Goal: Task Accomplishment & Management: Use online tool/utility

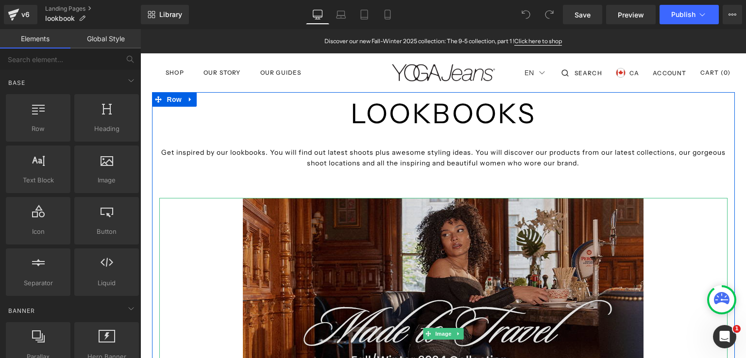
scroll to position [49, 0]
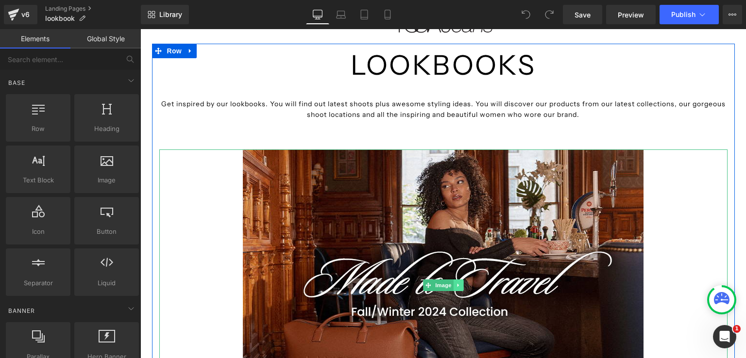
click at [457, 286] on icon at bounding box center [457, 285] width 1 height 3
click at [452, 285] on icon at bounding box center [453, 285] width 5 height 5
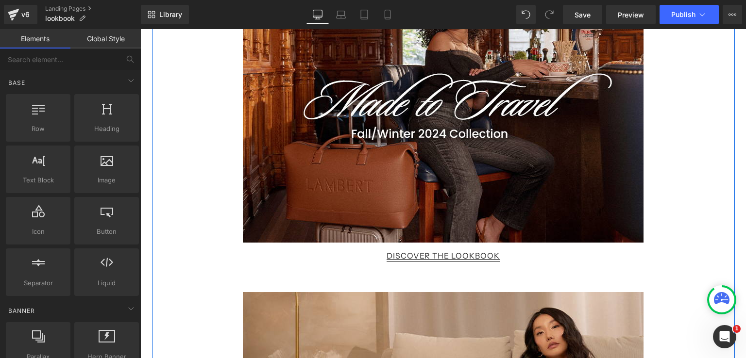
scroll to position [577, 0]
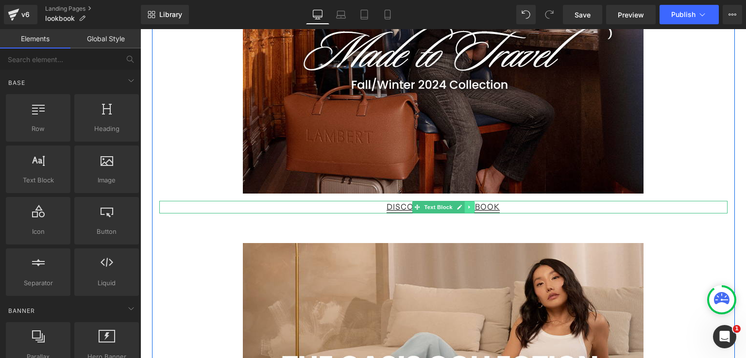
click at [468, 207] on icon at bounding box center [468, 207] width 1 height 3
click at [461, 208] on icon at bounding box center [463, 207] width 5 height 5
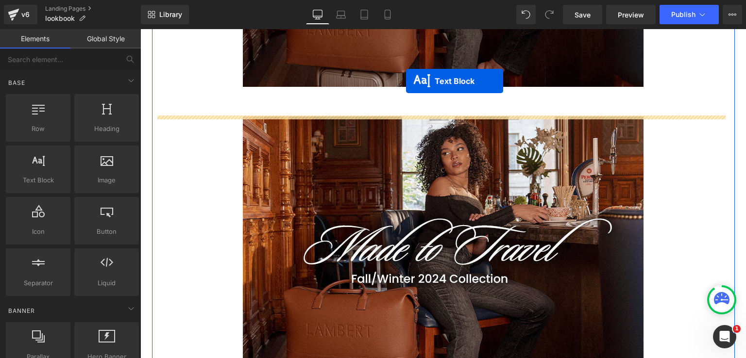
scroll to position [353, 0]
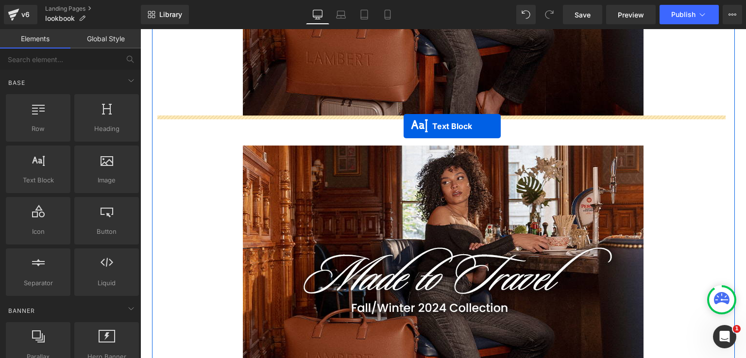
drag, startPoint x: 412, startPoint y: 276, endPoint x: 403, endPoint y: 127, distance: 149.3
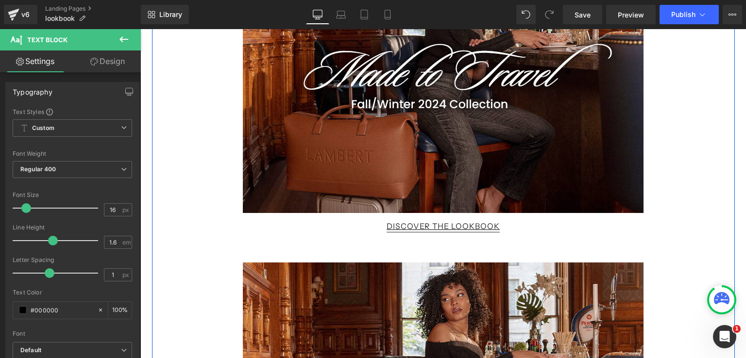
scroll to position [159, 0]
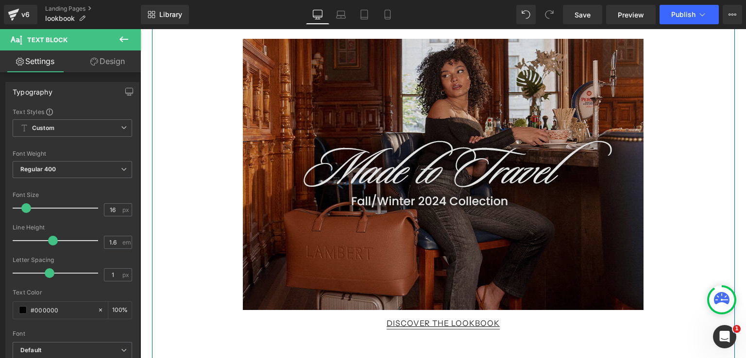
click at [427, 168] on img at bounding box center [443, 174] width 401 height 271
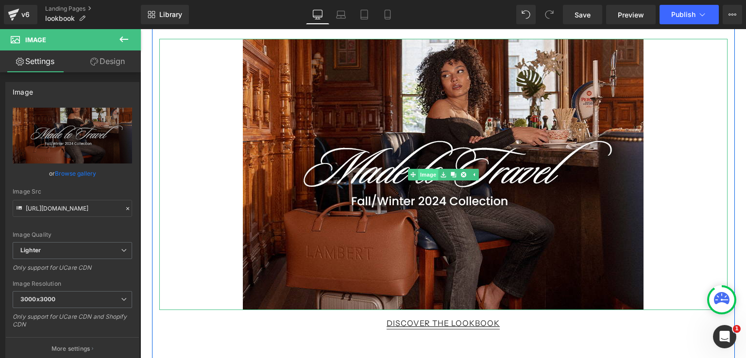
click at [422, 175] on link "Image" at bounding box center [423, 175] width 30 height 12
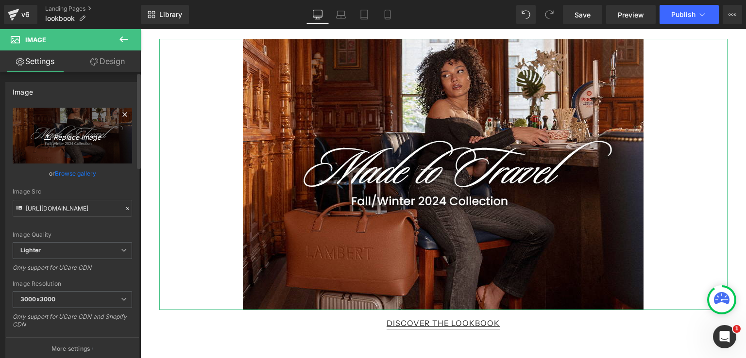
click at [83, 138] on icon "Replace Image" at bounding box center [73, 136] width 78 height 12
type input "C:\fakepath\DENIM IN BLOOM-EN.jpg"
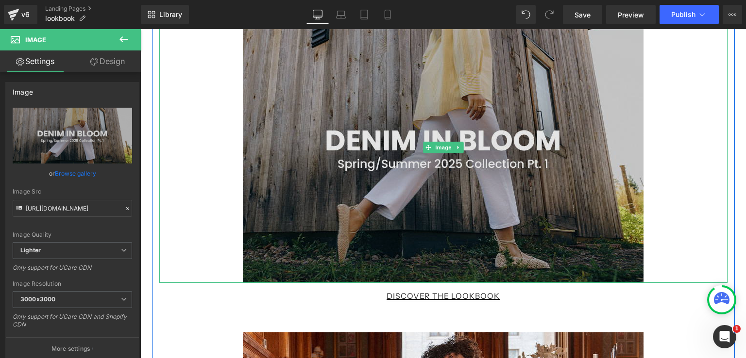
scroll to position [208, 0]
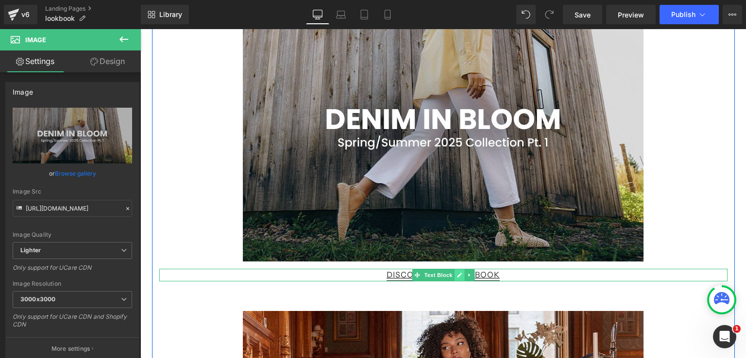
click at [456, 275] on icon at bounding box center [458, 275] width 5 height 6
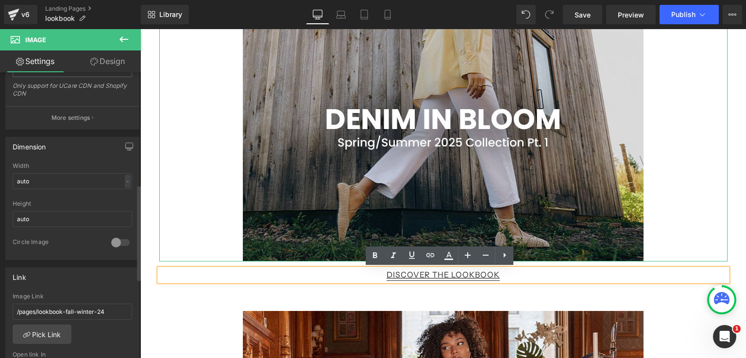
scroll to position [340, 0]
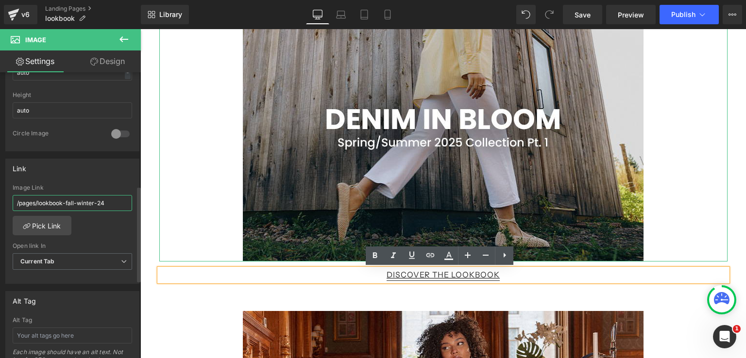
click at [100, 203] on input "/pages/lookbook-fall-winter-24" at bounding box center [72, 203] width 119 height 16
click at [56, 224] on link "Pick Link" at bounding box center [42, 225] width 59 height 19
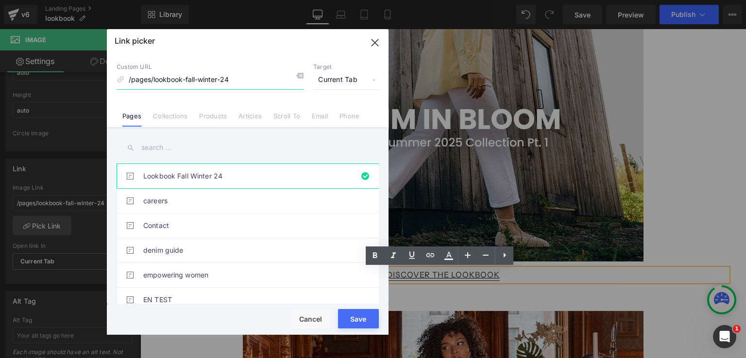
click at [239, 80] on input "/pages/lookbook-fall-winter-24" at bounding box center [210, 80] width 187 height 18
click at [189, 153] on input "text" at bounding box center [248, 148] width 262 height 22
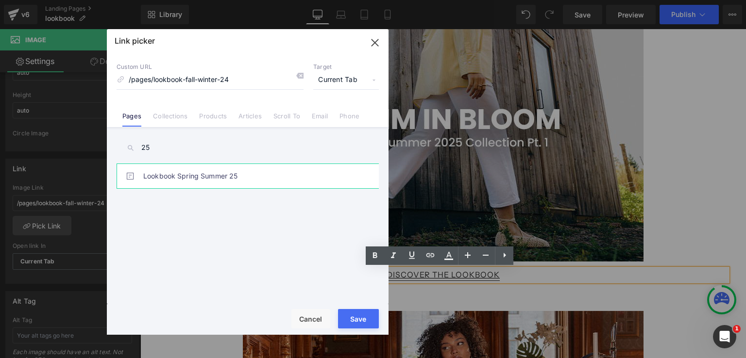
type input "25"
click at [150, 177] on link "Lookbook Spring Summer 25" at bounding box center [250, 176] width 214 height 24
click at [370, 313] on button "Save" at bounding box center [358, 318] width 41 height 19
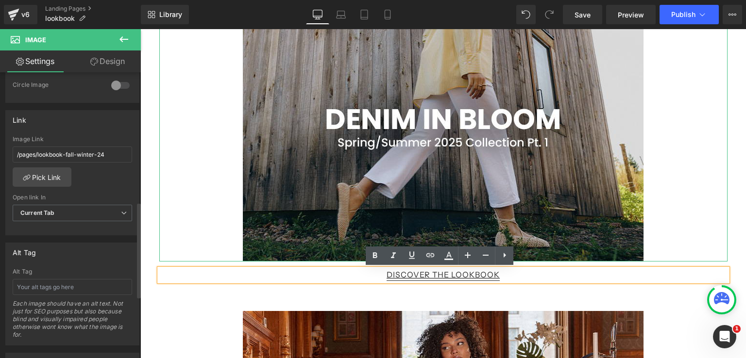
scroll to position [340, 0]
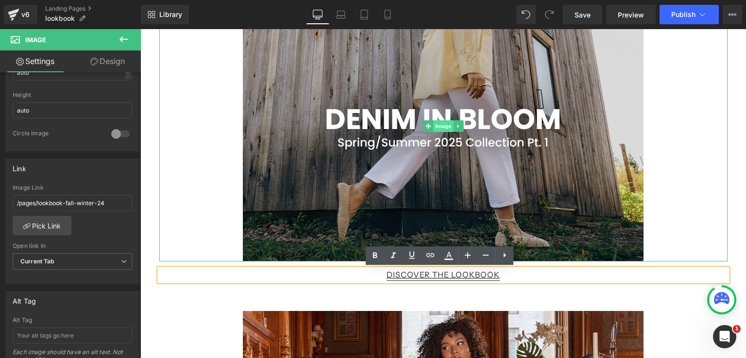
click at [440, 123] on span "Image" at bounding box center [443, 126] width 20 height 12
click at [444, 121] on span "Image" at bounding box center [443, 126] width 20 height 12
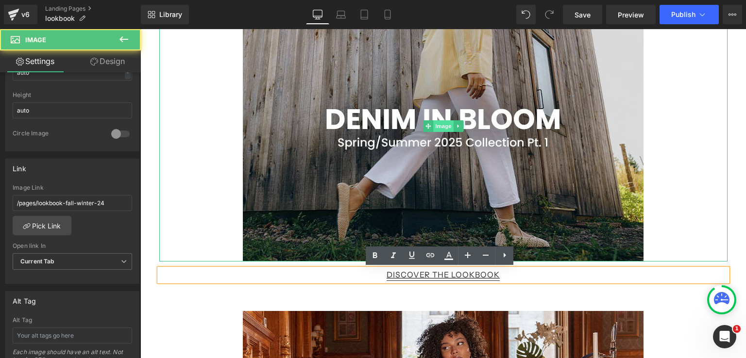
click at [444, 121] on span "Image" at bounding box center [443, 126] width 20 height 12
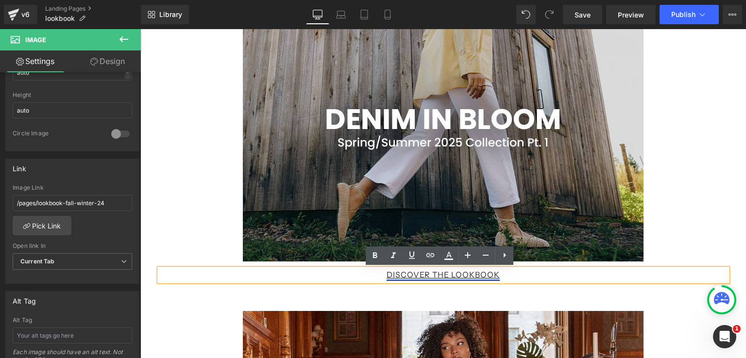
click at [409, 277] on link "Discover the lookbook" at bounding box center [443, 275] width 113 height 10
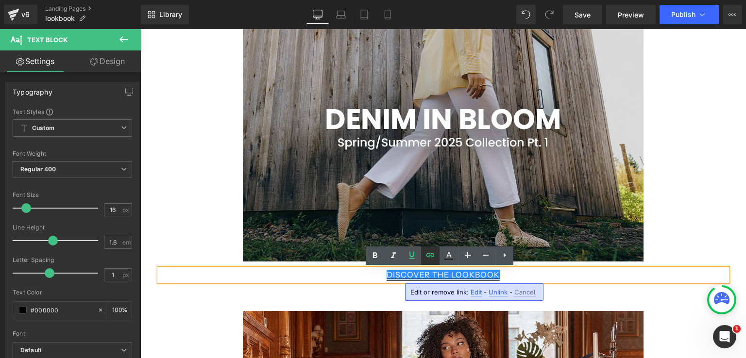
click at [430, 257] on icon at bounding box center [430, 256] width 12 height 12
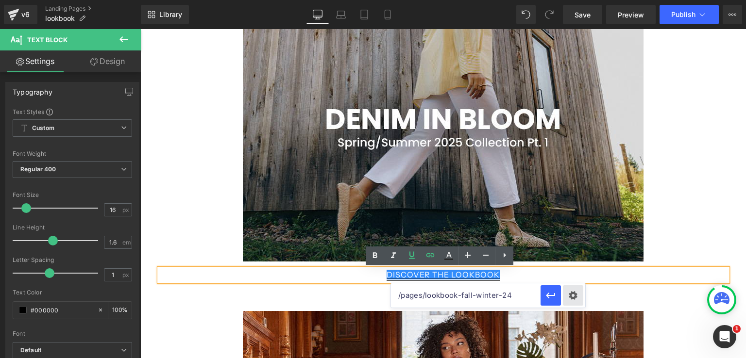
click at [570, 0] on div "Text Color Highlight Color #333333 Edit or remove link: Edit - Unlink - Cancel …" at bounding box center [373, 0] width 746 height 0
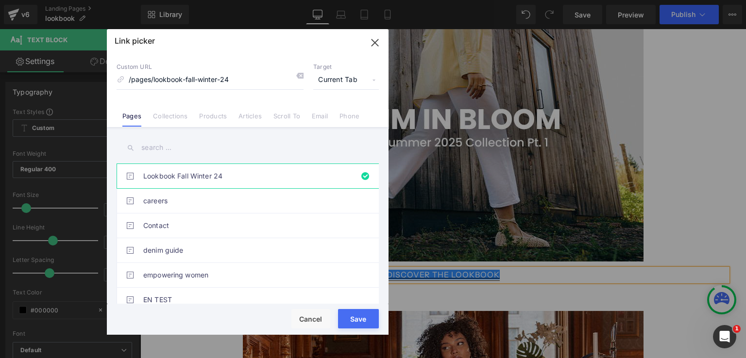
click at [172, 150] on input "text" at bounding box center [248, 148] width 262 height 22
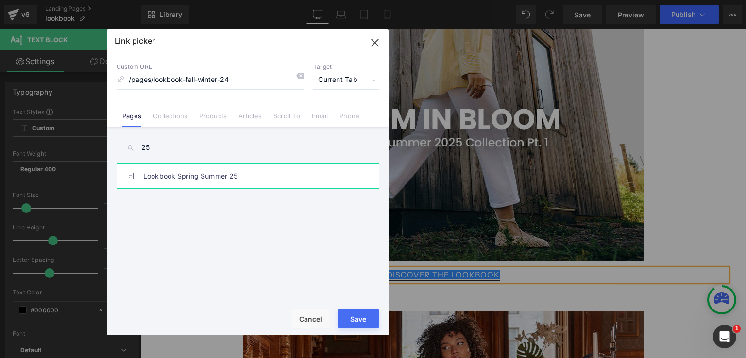
type input "25"
click at [196, 175] on link "Lookbook Spring Summer 25" at bounding box center [250, 176] width 214 height 24
click at [368, 313] on button "Save" at bounding box center [358, 318] width 41 height 19
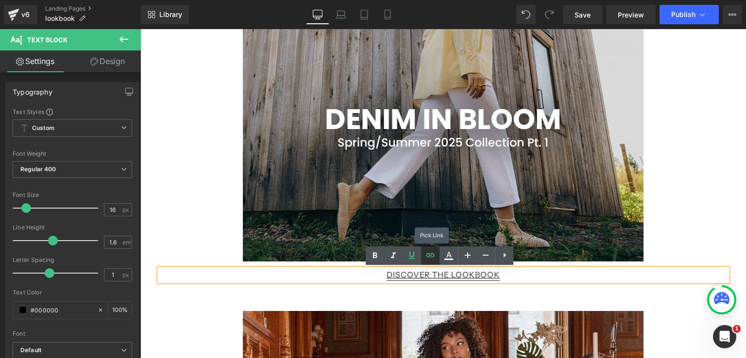
click at [431, 261] on link at bounding box center [430, 256] width 18 height 18
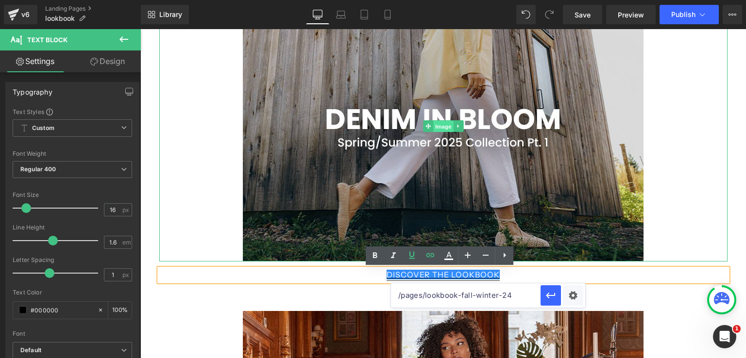
click at [436, 126] on span "Image" at bounding box center [443, 127] width 20 height 12
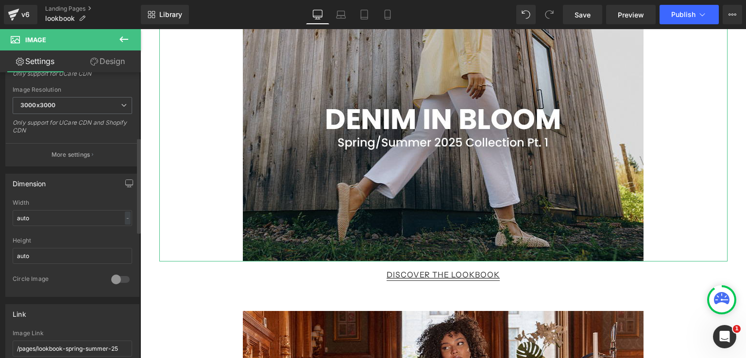
scroll to position [0, 0]
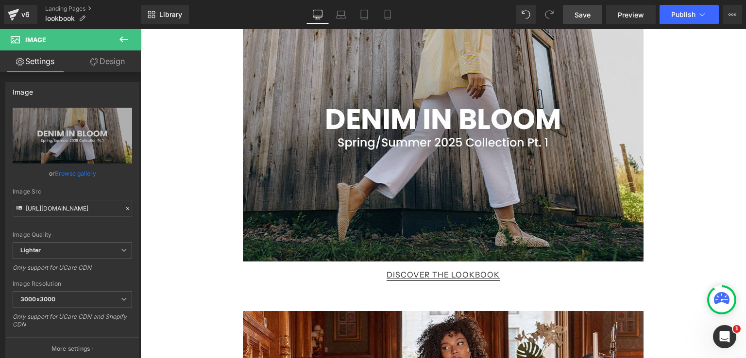
click at [580, 15] on span "Save" at bounding box center [582, 15] width 16 height 10
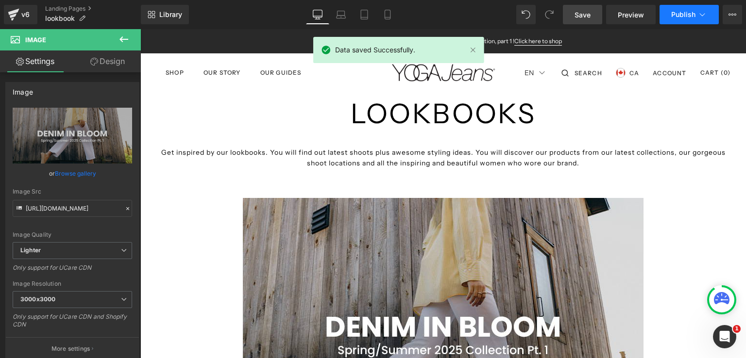
click at [682, 16] on span "Publish" at bounding box center [683, 15] width 24 height 8
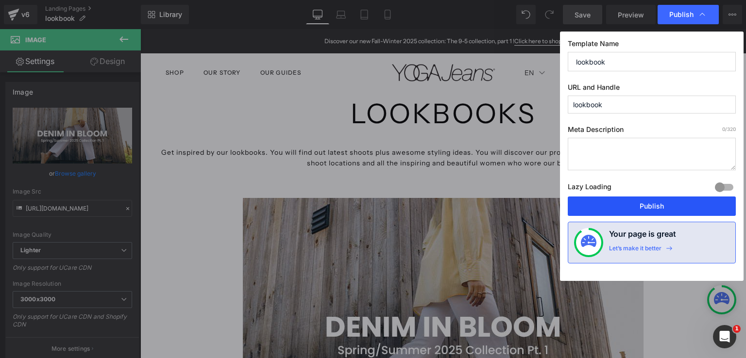
click at [663, 202] on button "Publish" at bounding box center [652, 206] width 168 height 19
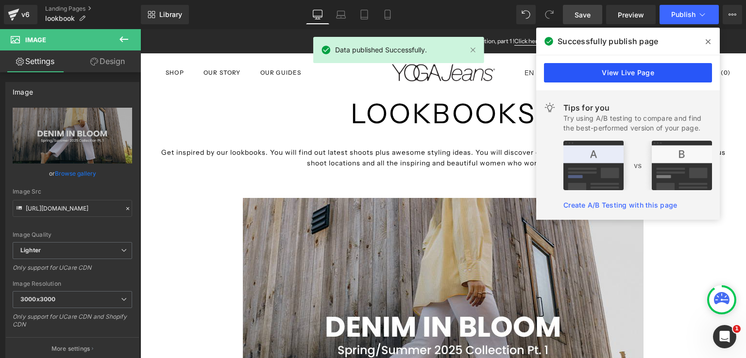
click at [612, 65] on link "View Live Page" at bounding box center [628, 72] width 168 height 19
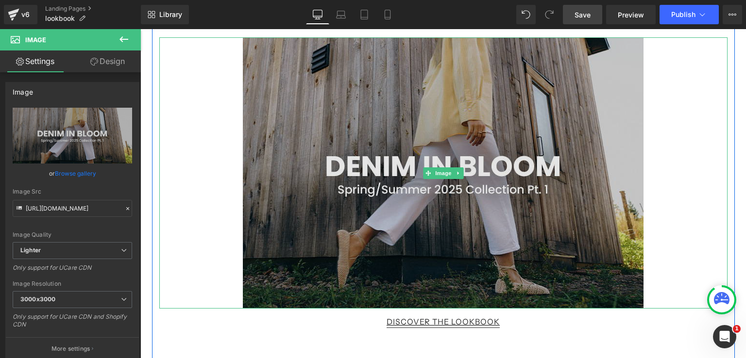
scroll to position [243, 0]
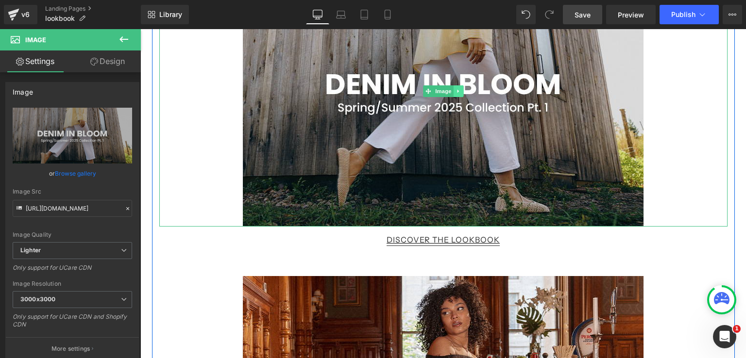
click at [455, 93] on icon at bounding box center [457, 91] width 5 height 6
click at [451, 92] on icon at bounding box center [453, 90] width 5 height 5
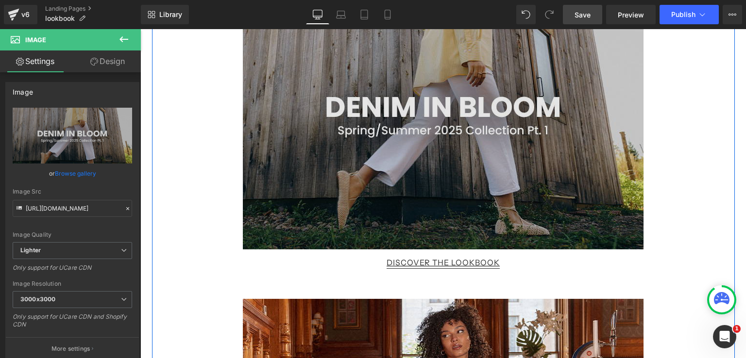
scroll to position [528, 0]
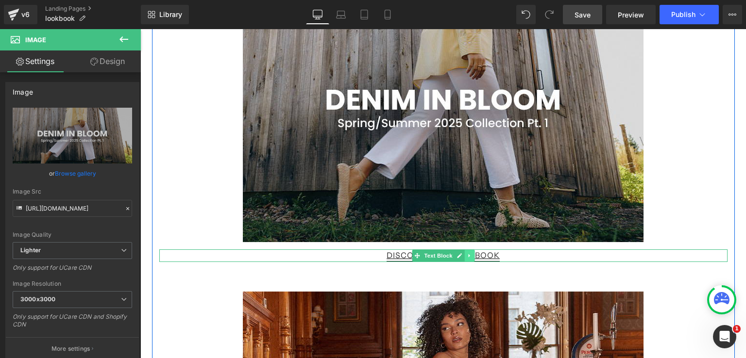
click at [468, 256] on icon at bounding box center [468, 255] width 1 height 3
click at [461, 255] on icon at bounding box center [463, 255] width 5 height 5
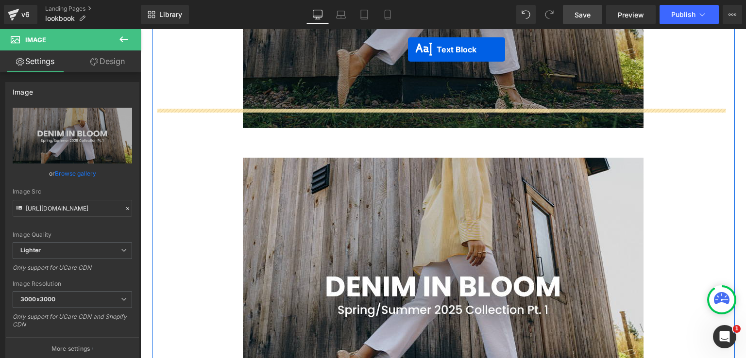
scroll to position [293, 0]
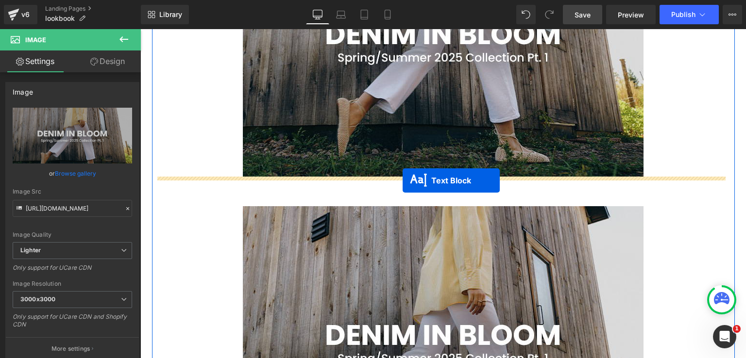
drag, startPoint x: 410, startPoint y: 268, endPoint x: 403, endPoint y: 181, distance: 87.7
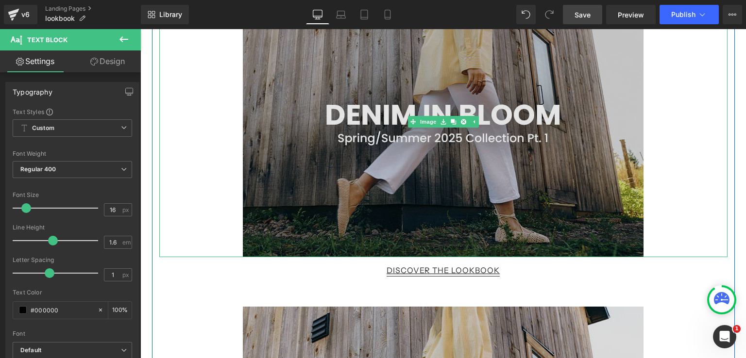
scroll to position [196, 0]
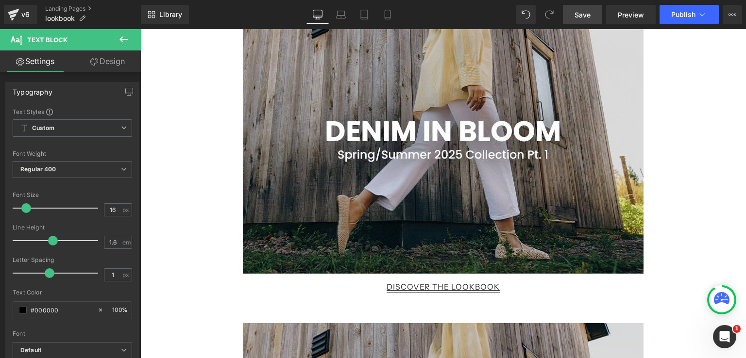
click at [582, 19] on span "Save" at bounding box center [582, 15] width 16 height 10
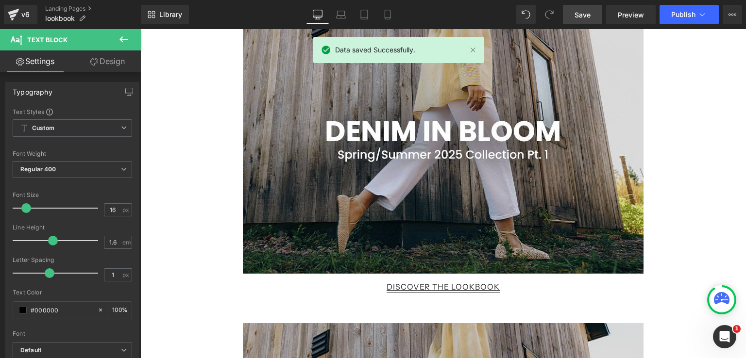
click at [121, 37] on icon at bounding box center [123, 39] width 9 height 6
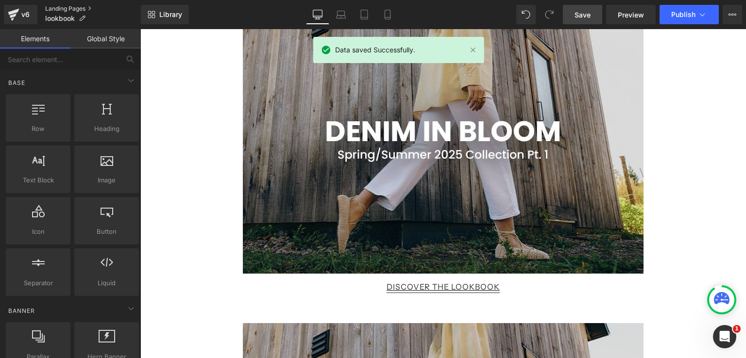
click at [75, 8] on link "Landing Pages" at bounding box center [93, 9] width 96 height 8
